Goal: Check status: Check status

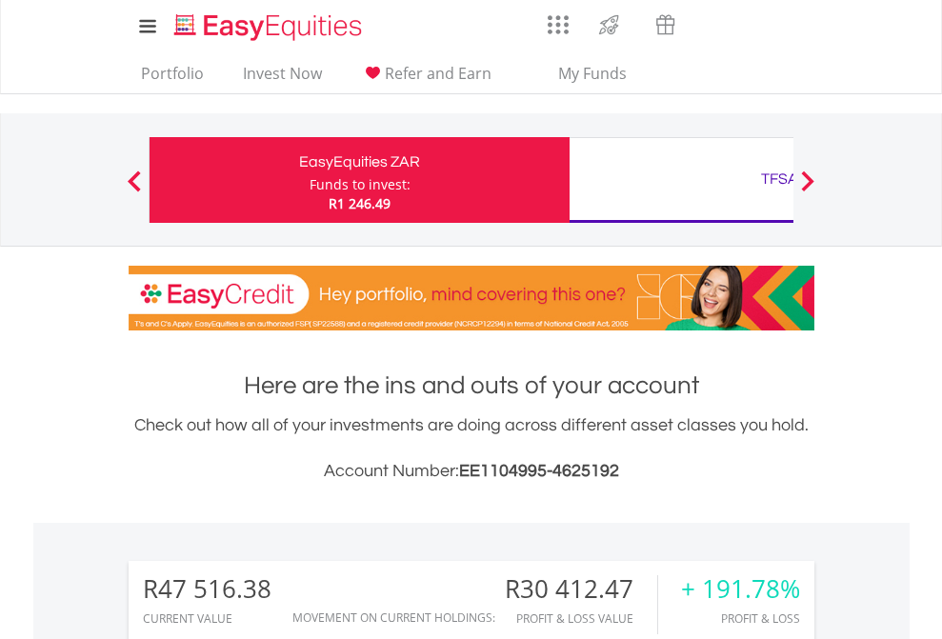
click at [310, 180] on div "Funds to invest:" at bounding box center [360, 184] width 101 height 19
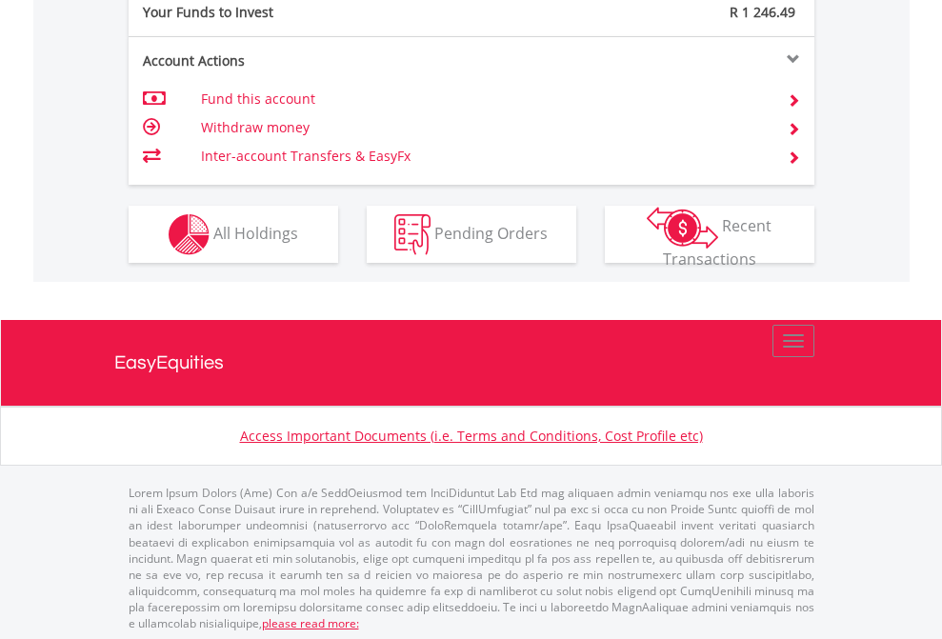
scroll to position [1903, 0]
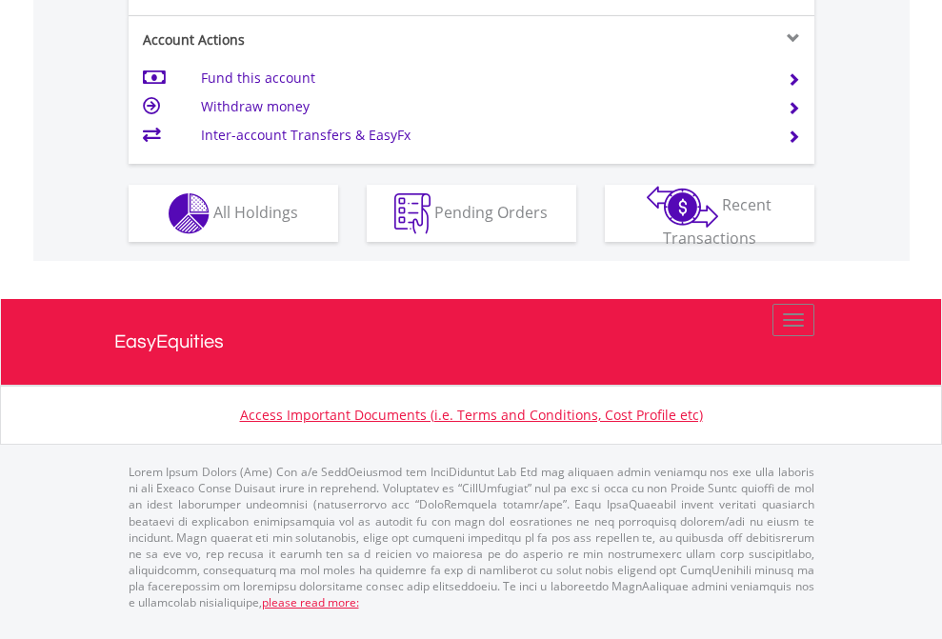
scroll to position [1864, 0]
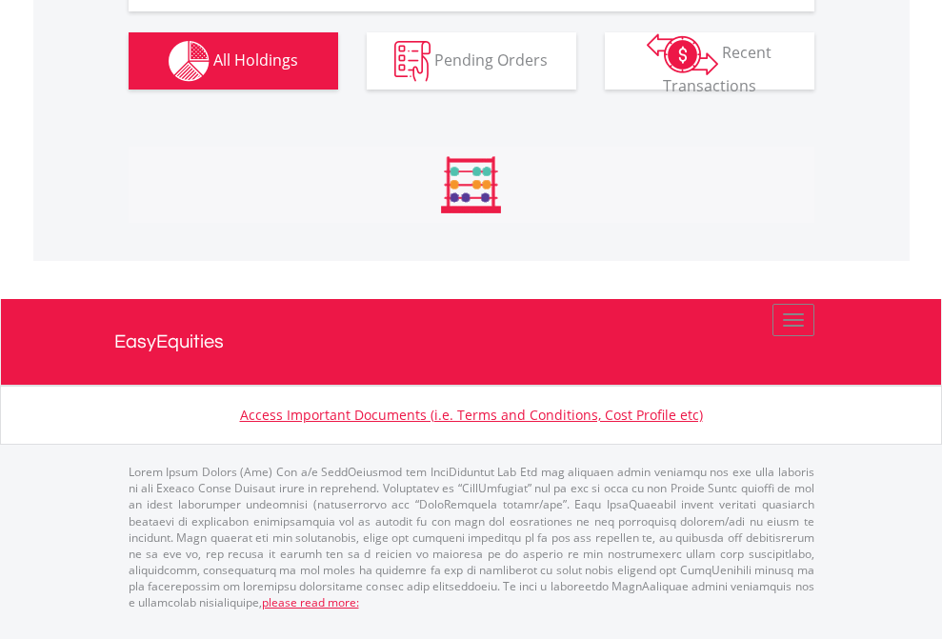
scroll to position [2233, 0]
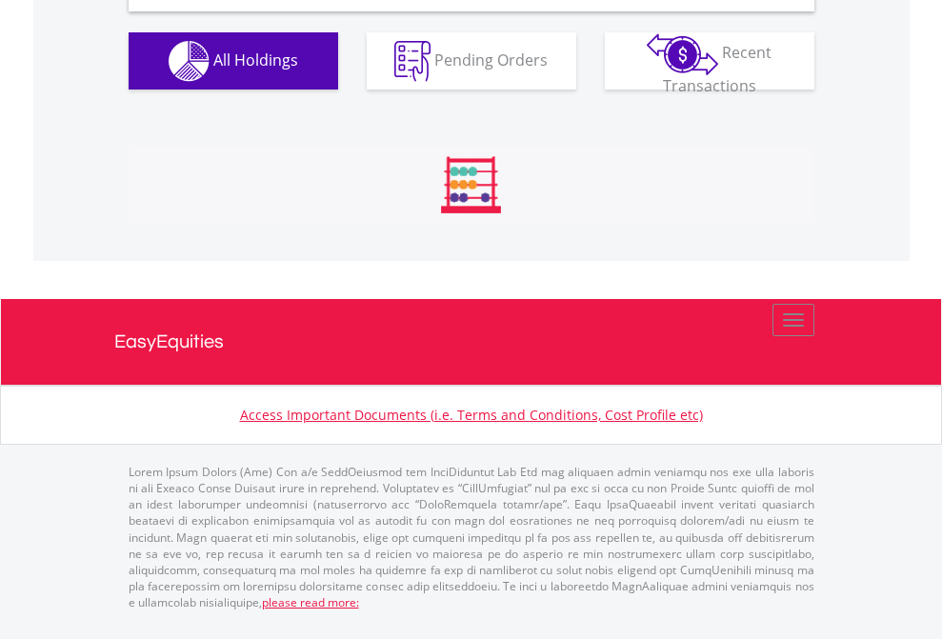
scroll to position [1842, 0]
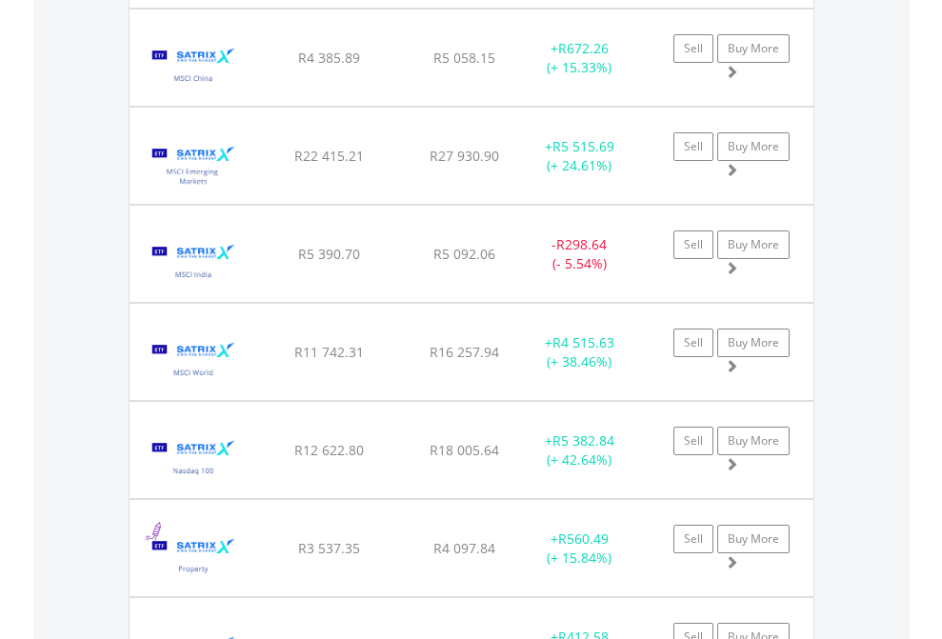
scroll to position [137, 0]
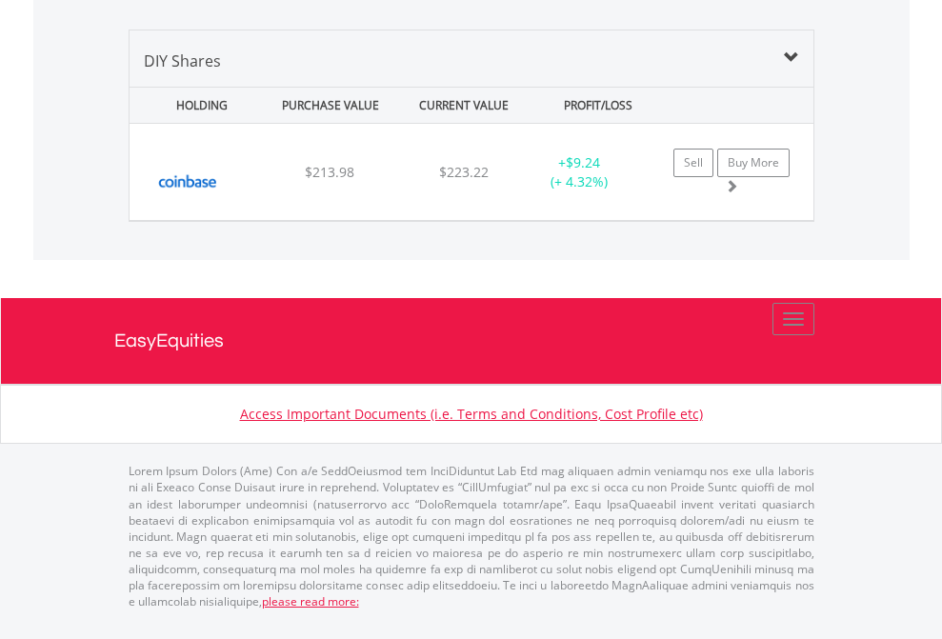
scroll to position [137, 0]
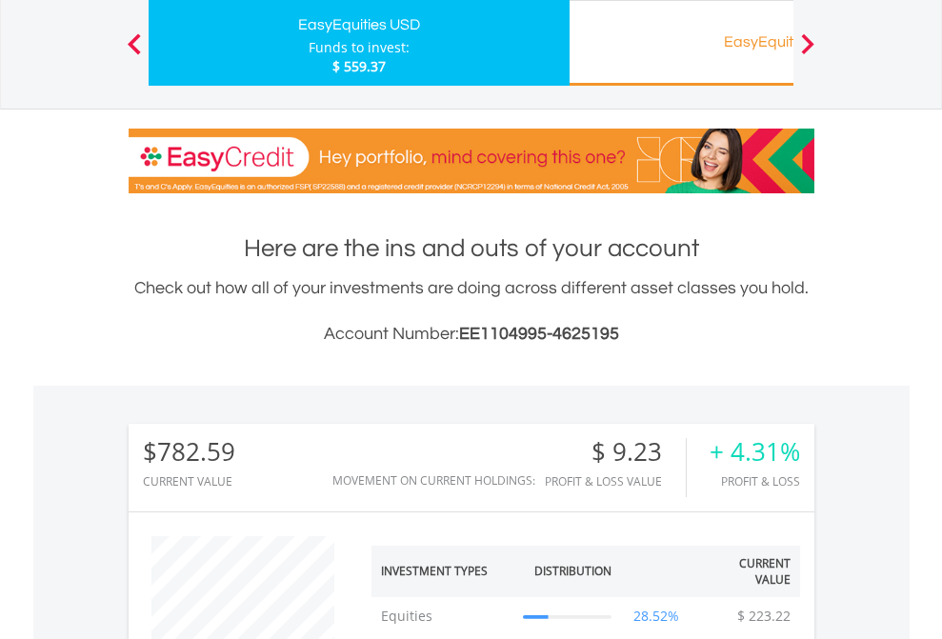
click at [681, 43] on div "EasyEquities RA" at bounding box center [779, 42] width 397 height 27
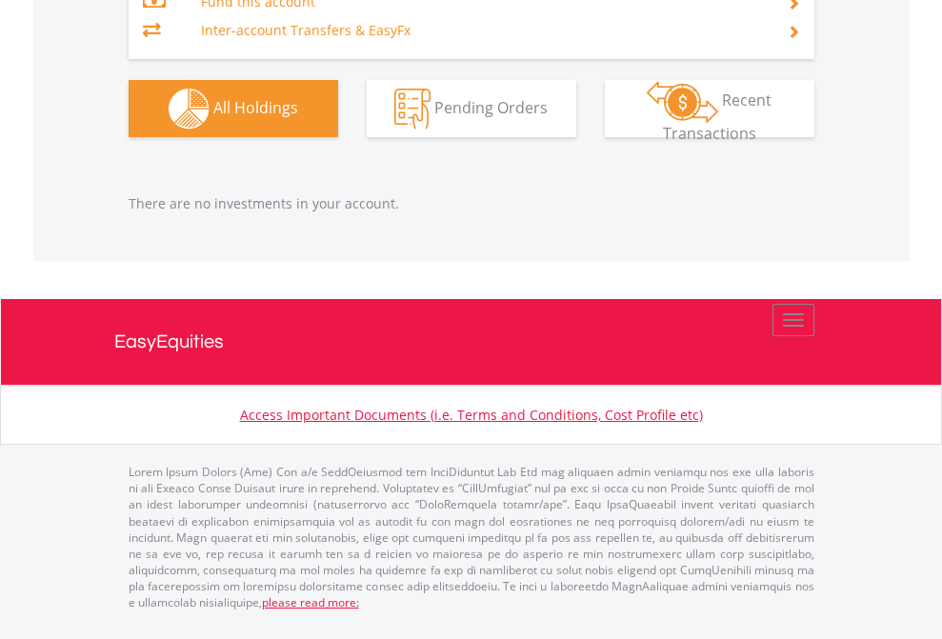
scroll to position [183, 299]
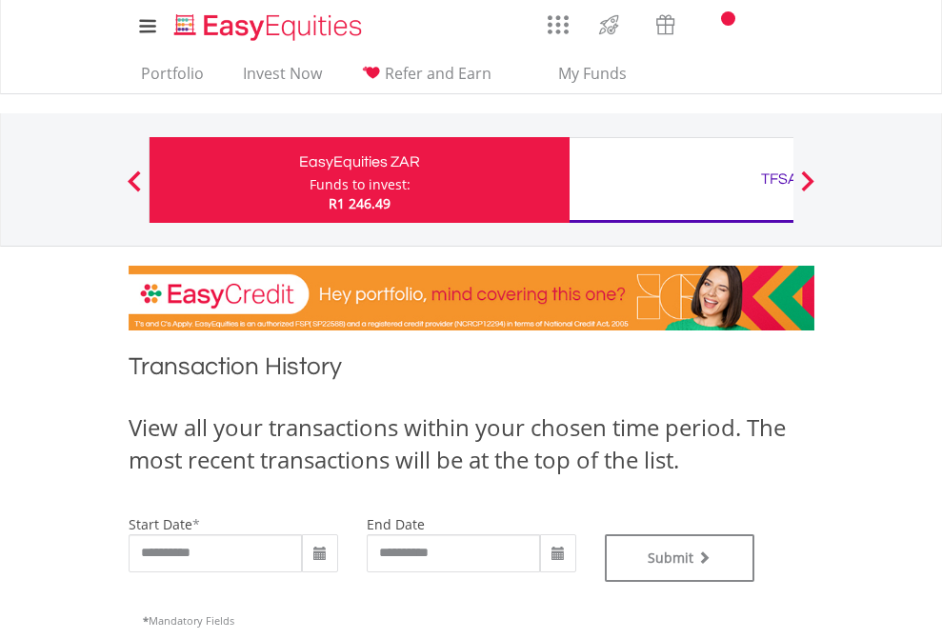
type input "**********"
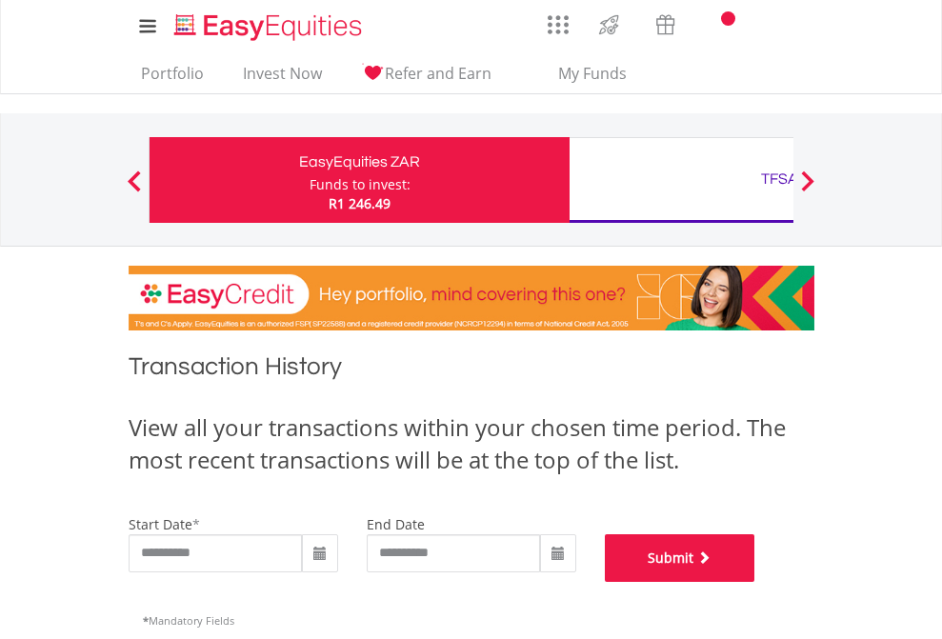
click at [755, 582] on button "Submit" at bounding box center [680, 558] width 151 height 48
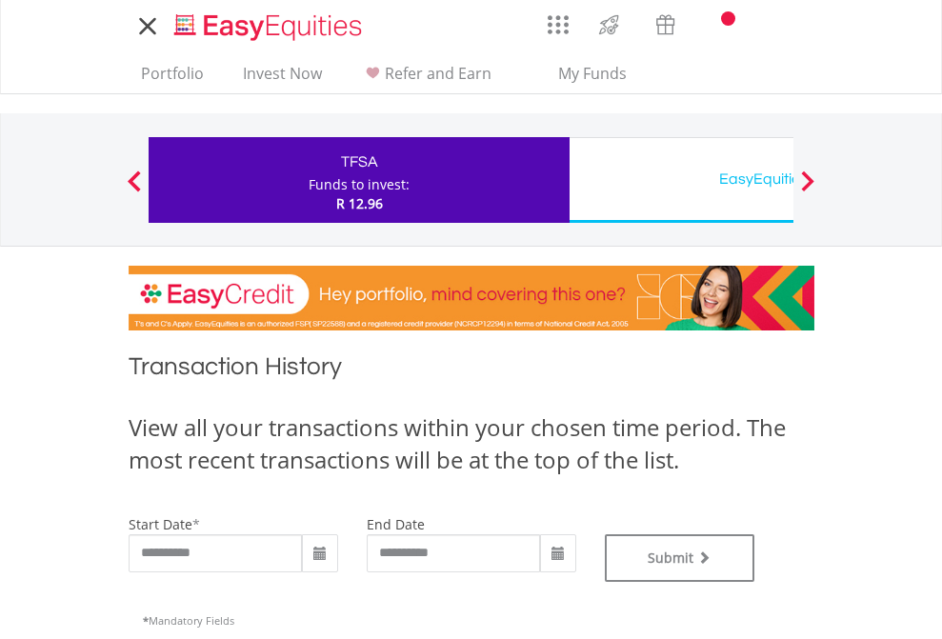
type input "**********"
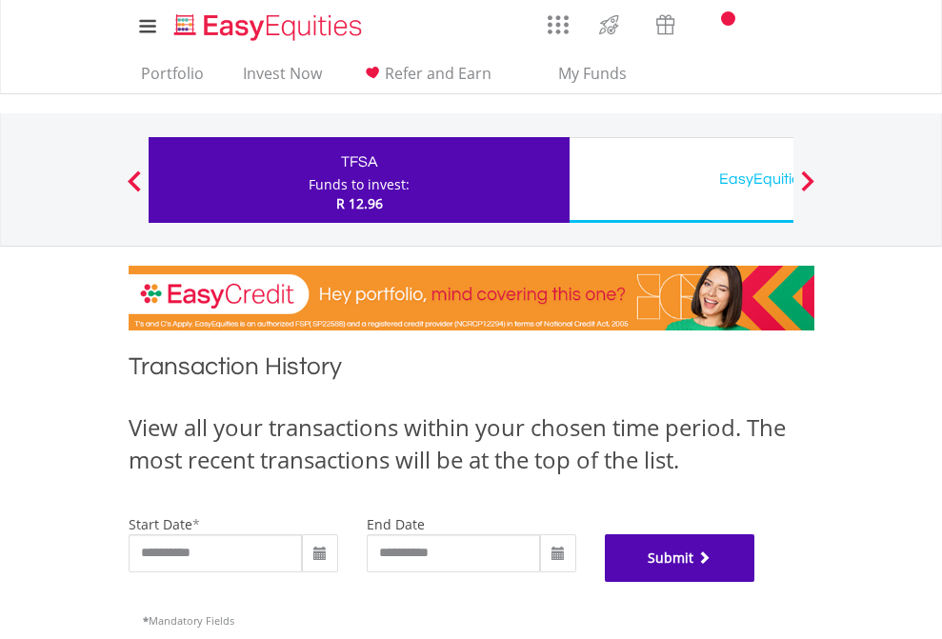
click at [755, 582] on button "Submit" at bounding box center [680, 558] width 151 height 48
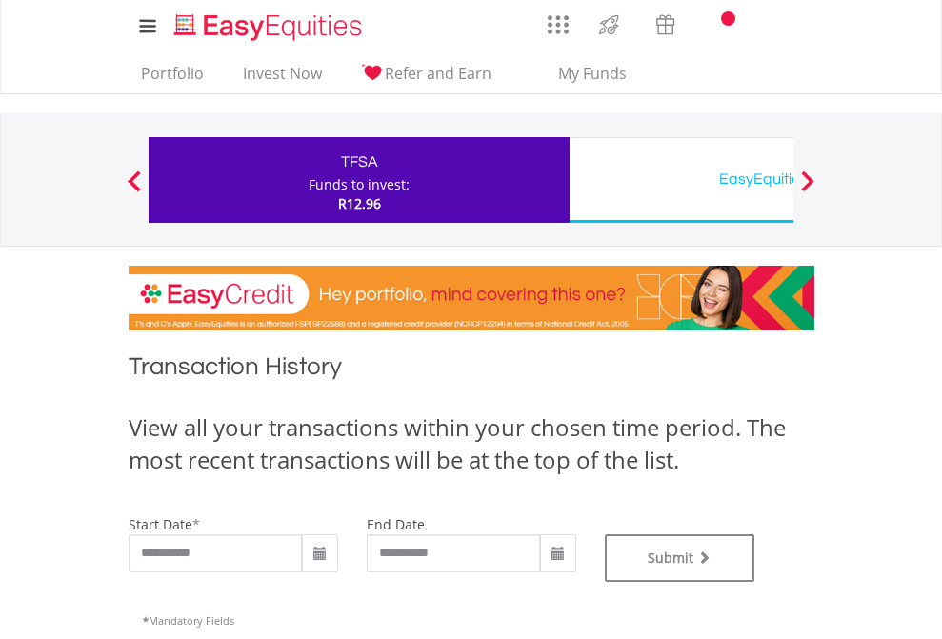
click at [681, 180] on div "EasyEquities USD" at bounding box center [779, 179] width 397 height 27
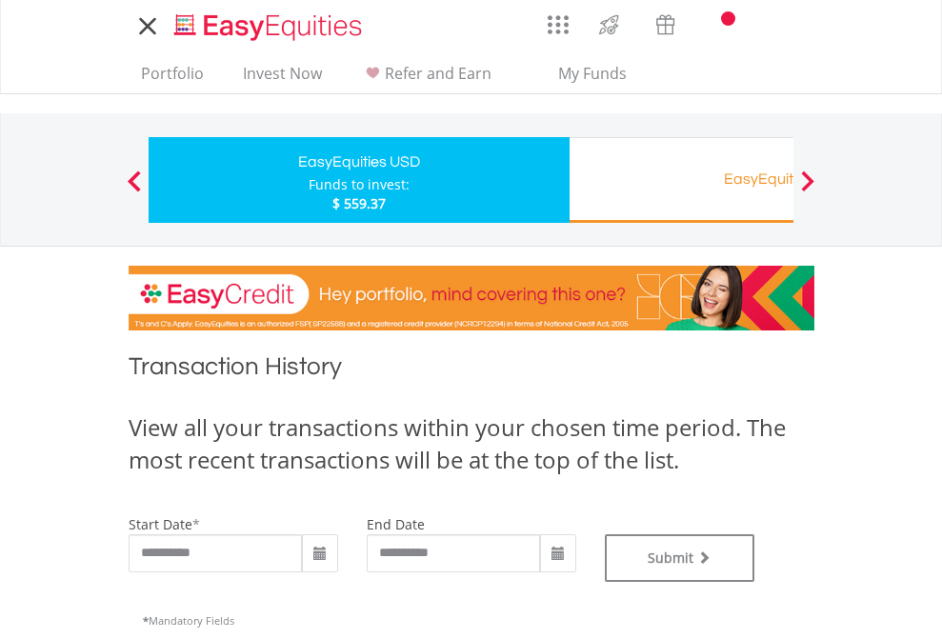
type input "**********"
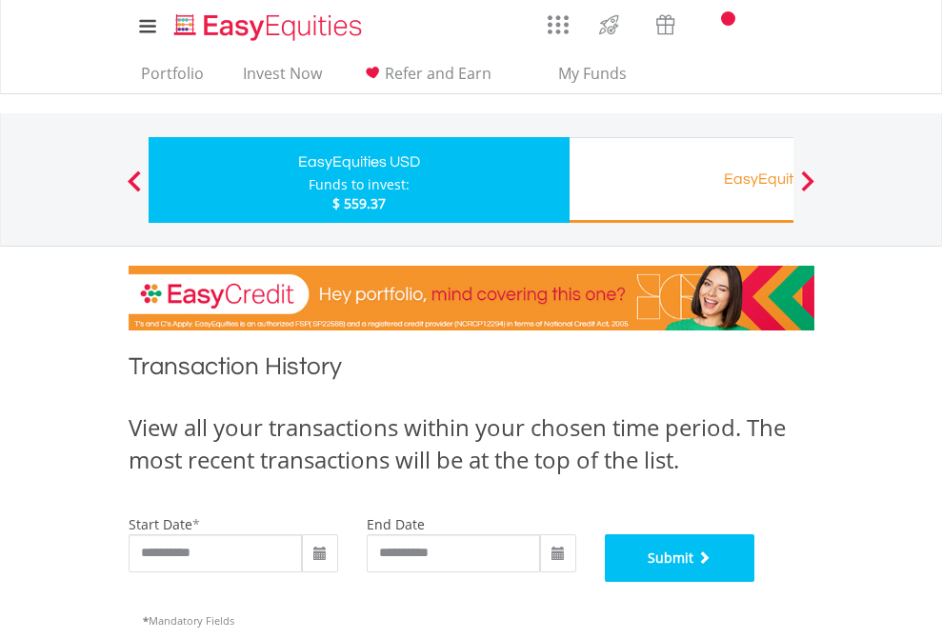
click at [755, 582] on button "Submit" at bounding box center [680, 558] width 151 height 48
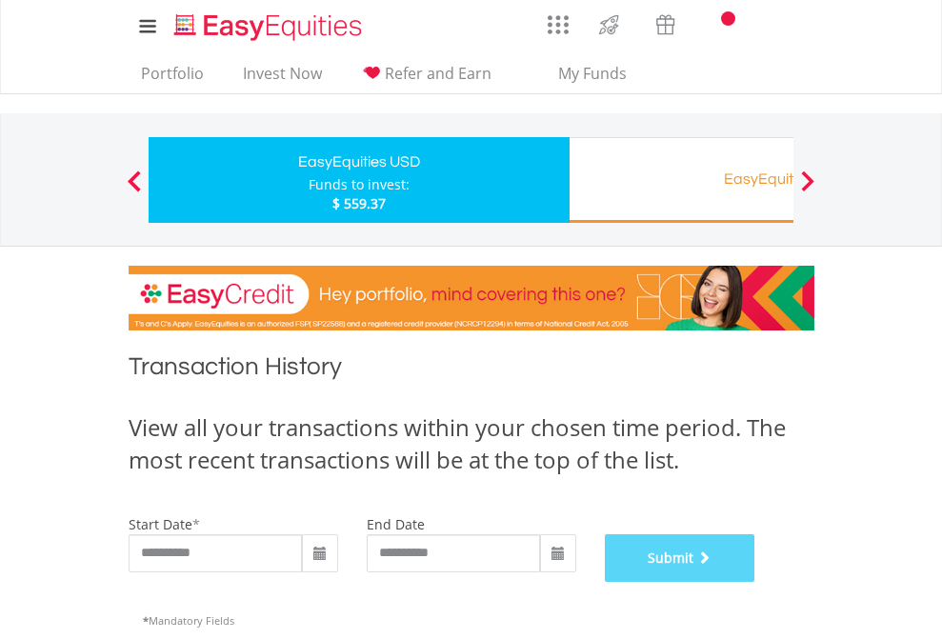
scroll to position [773, 0]
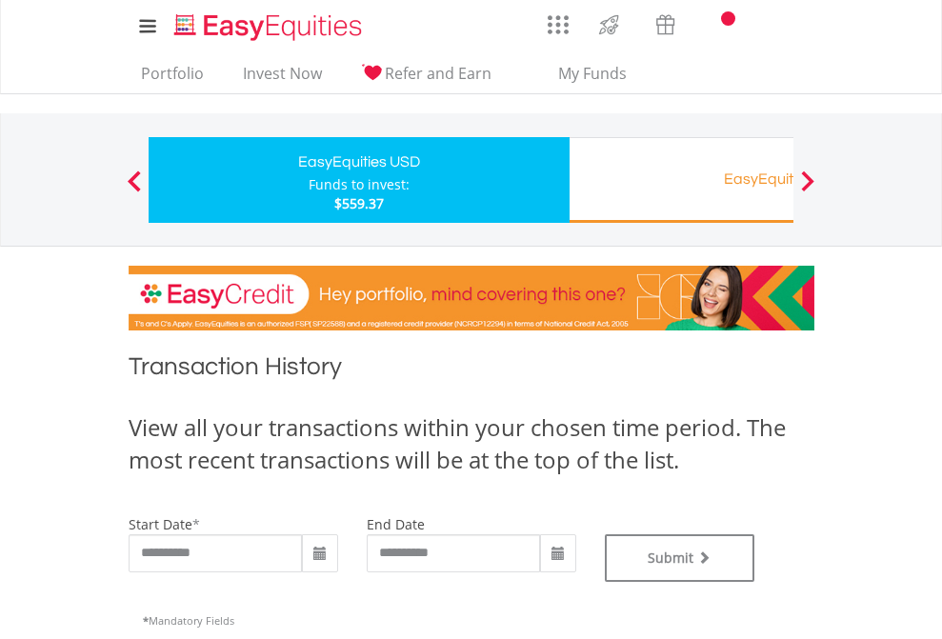
click at [681, 180] on div "EasyEquities RA" at bounding box center [779, 179] width 397 height 27
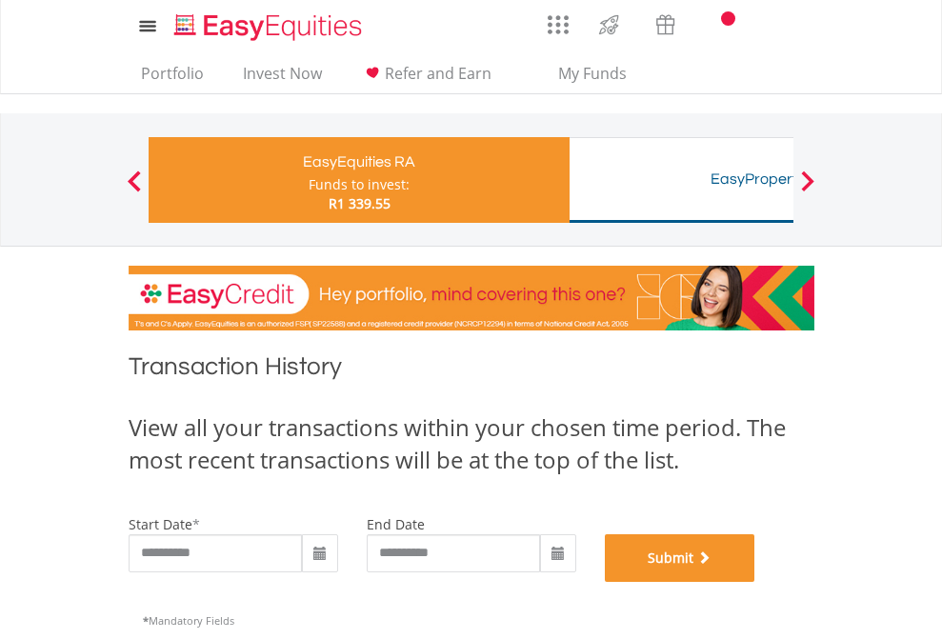
click at [755, 582] on button "Submit" at bounding box center [680, 558] width 151 height 48
